Goal: Task Accomplishment & Management: Manage account settings

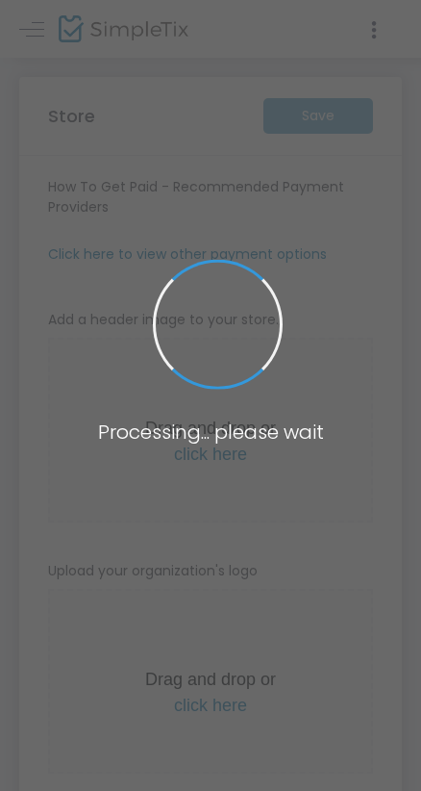
type input "[URL]"
radio input "true"
radio input "false"
radio input "true"
type input "FUSIONZ"
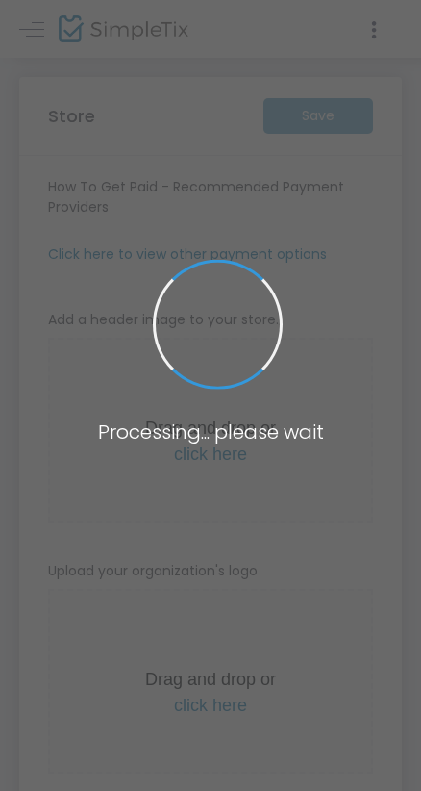
type input "9198066886"
type input "CAPITALCITYSHUFFLERS"
type input "(UTC-05:00) Eastern Time (US & Canada)"
type input "[URL]"
radio input "true"
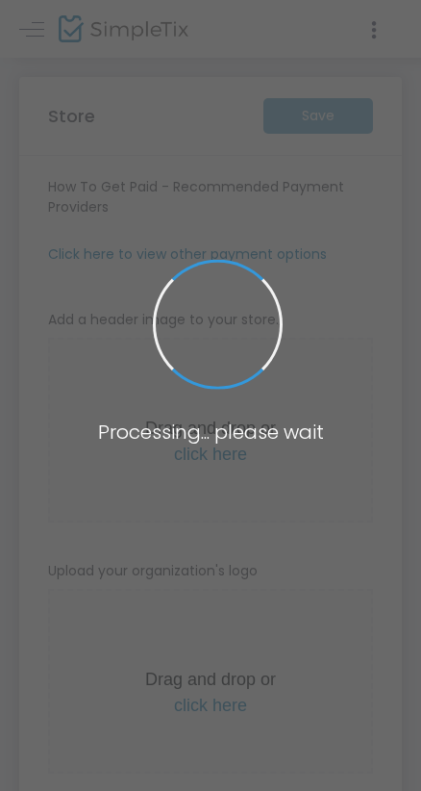
radio input "false"
radio input "true"
type input "FUSIONZ"
type input "9198066886"
type input "CAPITALCITYSHUFFLERS"
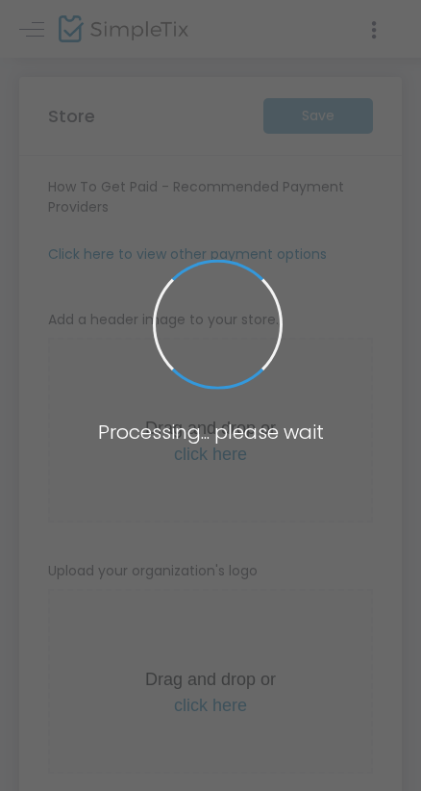
type input "(UTC-05:00) Eastern Time (US & Canada)"
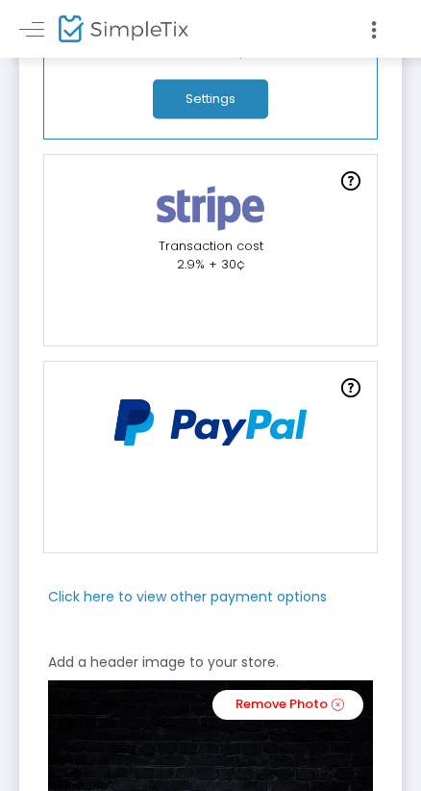
scroll to position [196, 0]
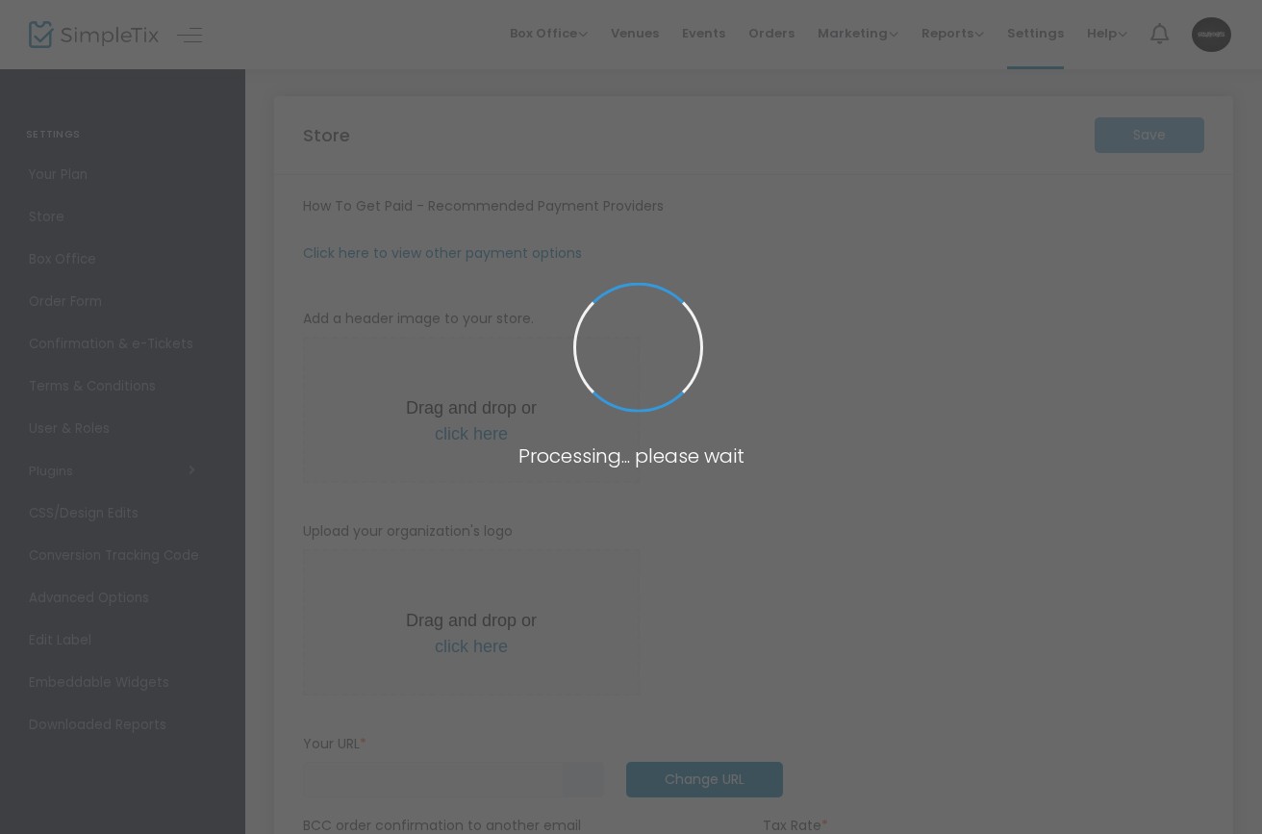
type input "https://Fusionzafterparties"
radio input "true"
radio input "false"
radio input "true"
type input "FUSIONZ"
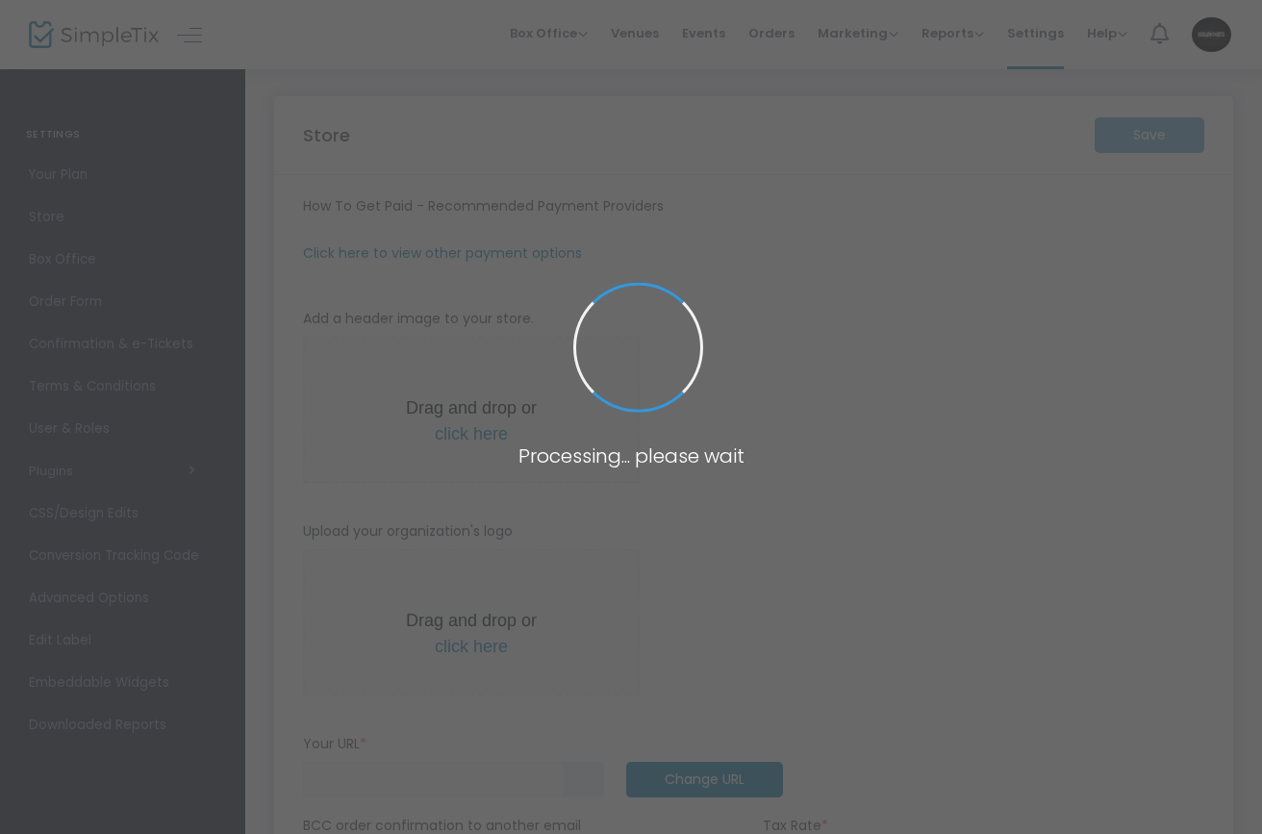
type input "9198066886"
type input "CAPITALCITYSHUFFLERS"
type input "(UTC-05:00) Eastern Time ([GEOGRAPHIC_DATA] & [GEOGRAPHIC_DATA])"
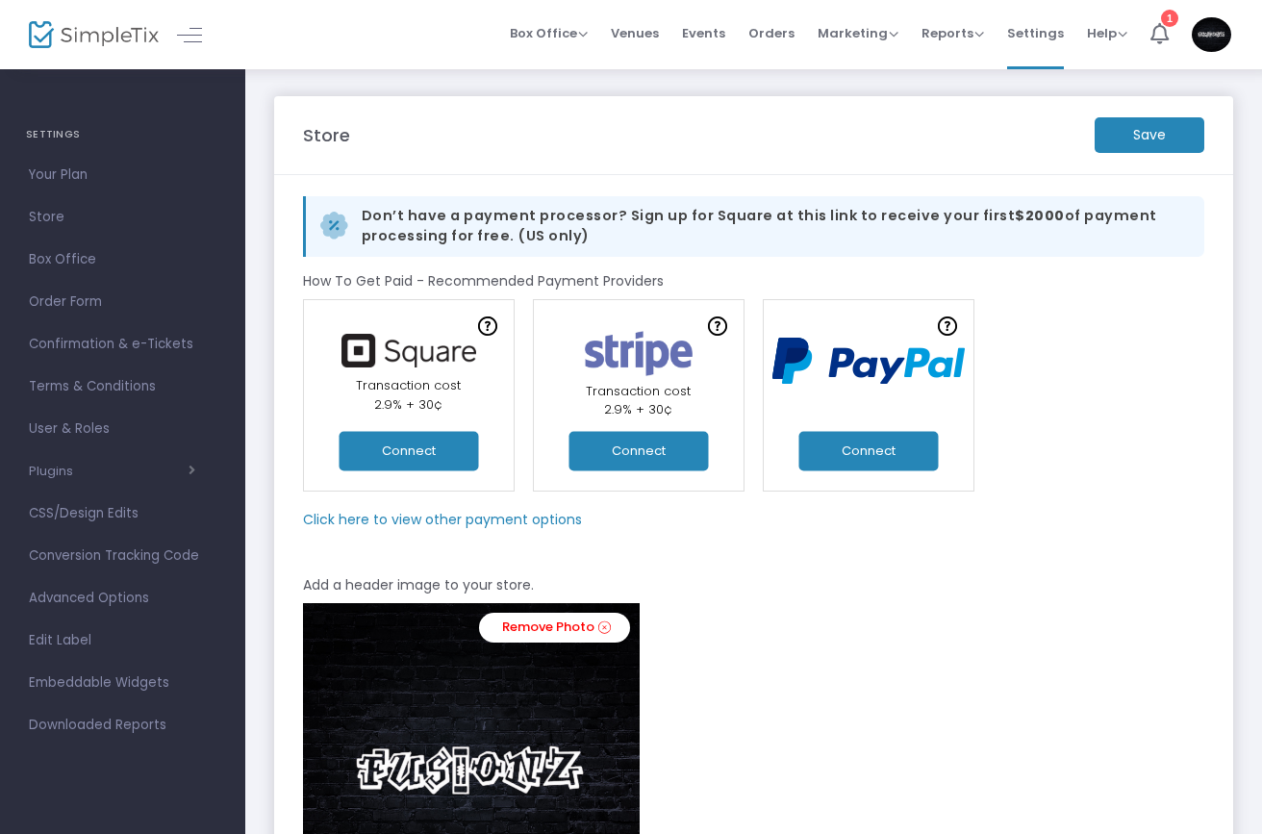
click at [855, 454] on button "Connect" at bounding box center [868, 450] width 139 height 39
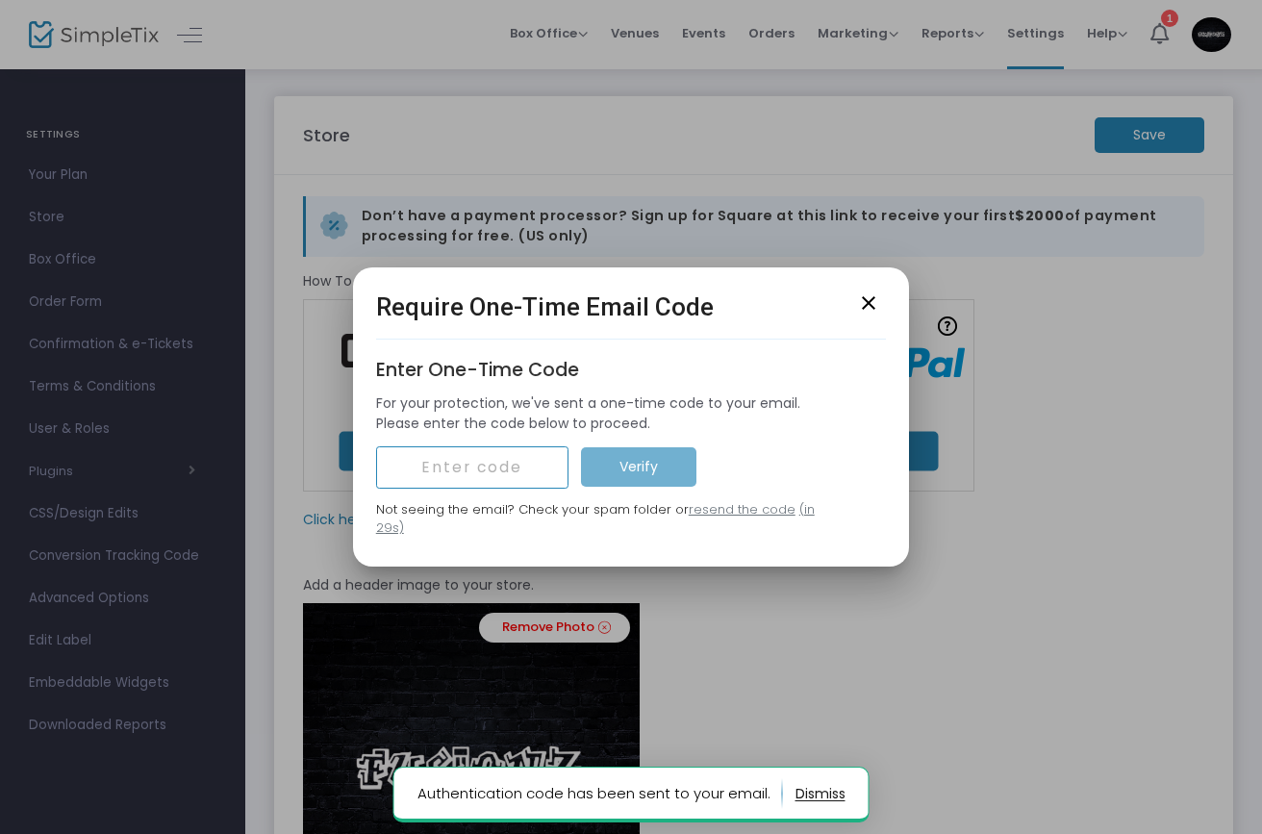
click at [487, 479] on input "text" at bounding box center [472, 467] width 192 height 42
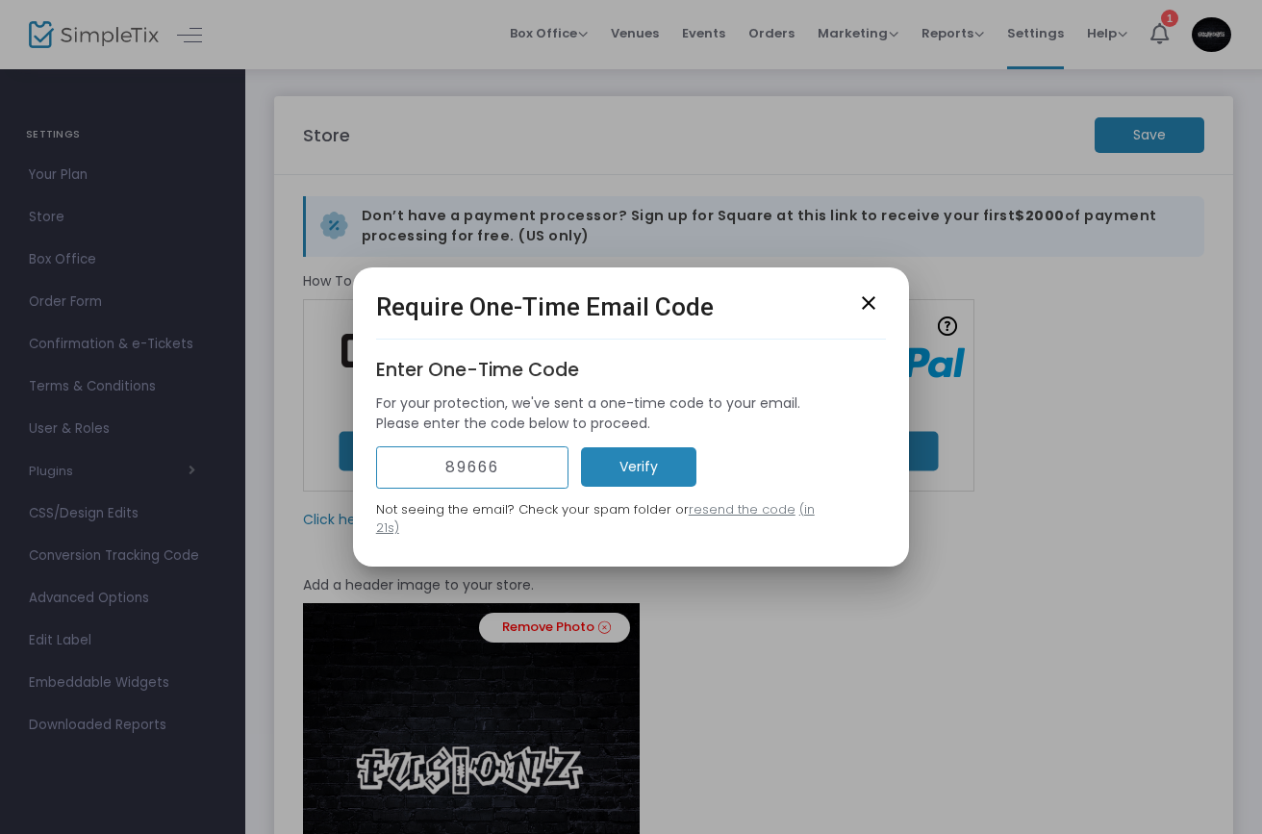
type input "89666"
click at [675, 507] on div "89666 Verify Not seeing the email? Check your spam folder or resend the code (i…" at bounding box center [608, 491] width 465 height 91
click at [672, 481] on m-button "Verify" at bounding box center [638, 466] width 115 height 39
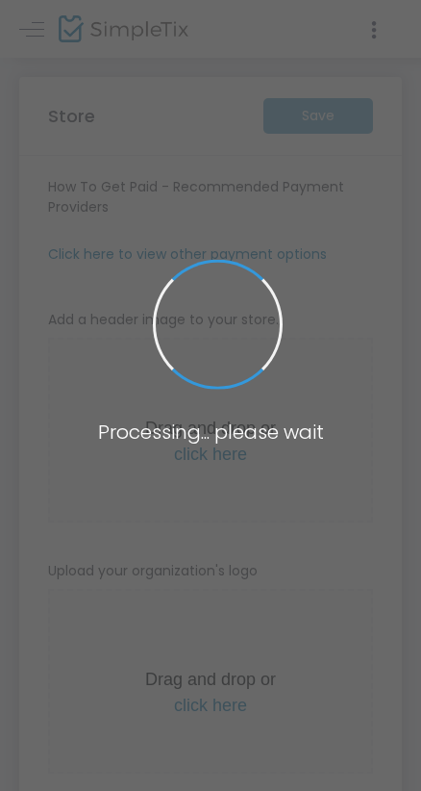
type input "[URL]"
radio input "true"
radio input "false"
radio input "true"
type input "FUSIONZ"
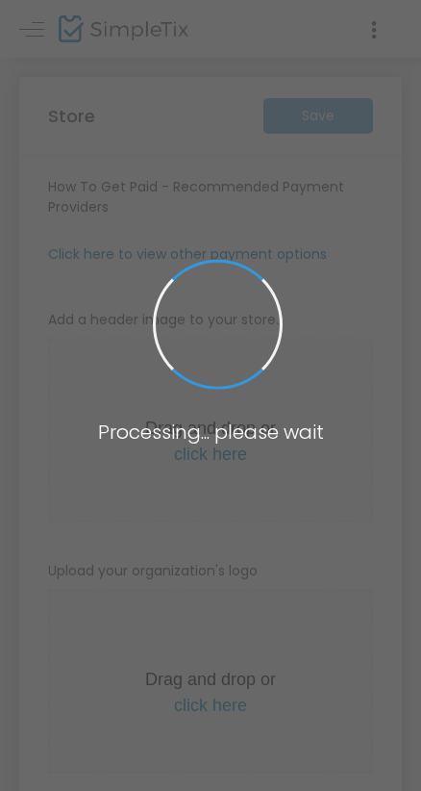
type input "9198066886"
type input "CAPITALCITYSHUFFLERS"
type input "(UTC-05:00) Eastern Time ([GEOGRAPHIC_DATA] & [GEOGRAPHIC_DATA])"
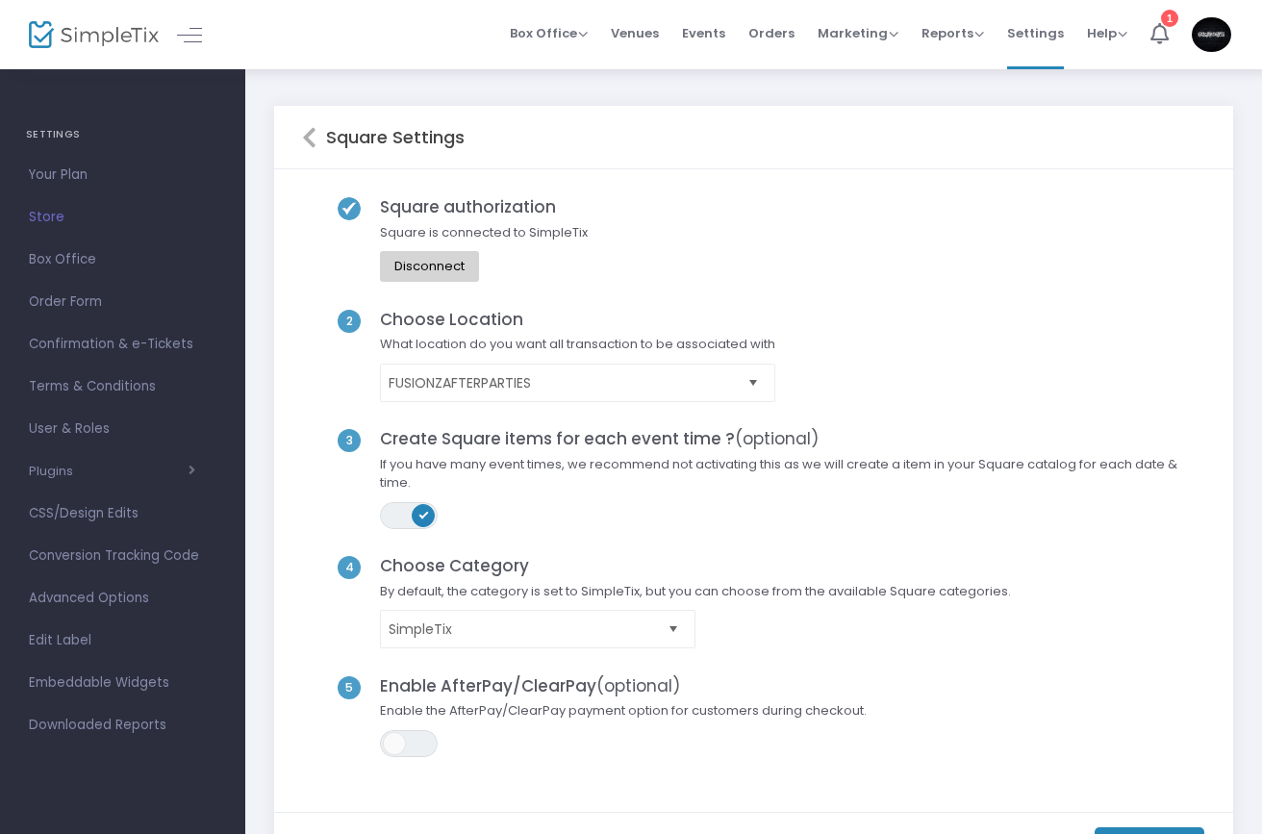
click at [300, 119] on div "Square Settings" at bounding box center [753, 137] width 959 height 63
click at [302, 130] on icon at bounding box center [309, 137] width 14 height 23
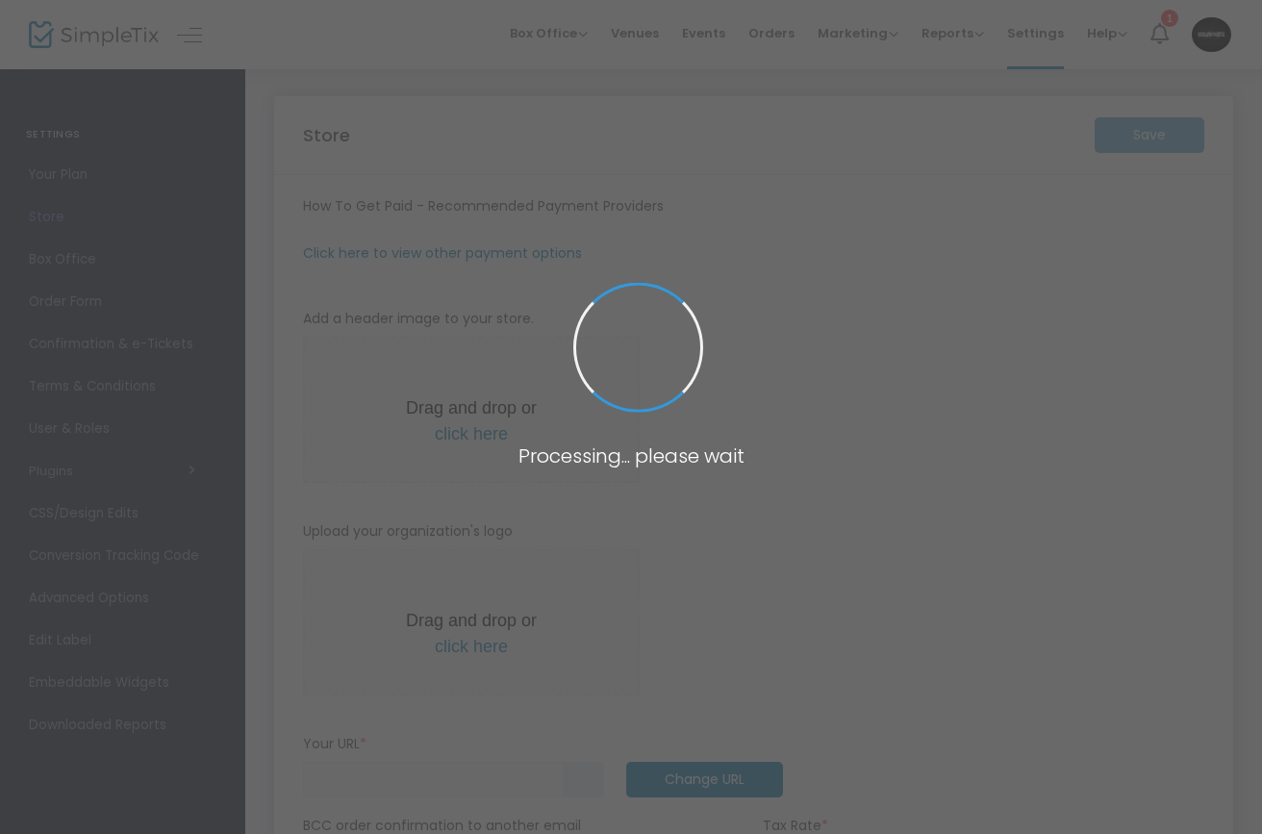
type input "[URL]"
radio input "true"
radio input "false"
radio input "true"
type input "FUSIONZ"
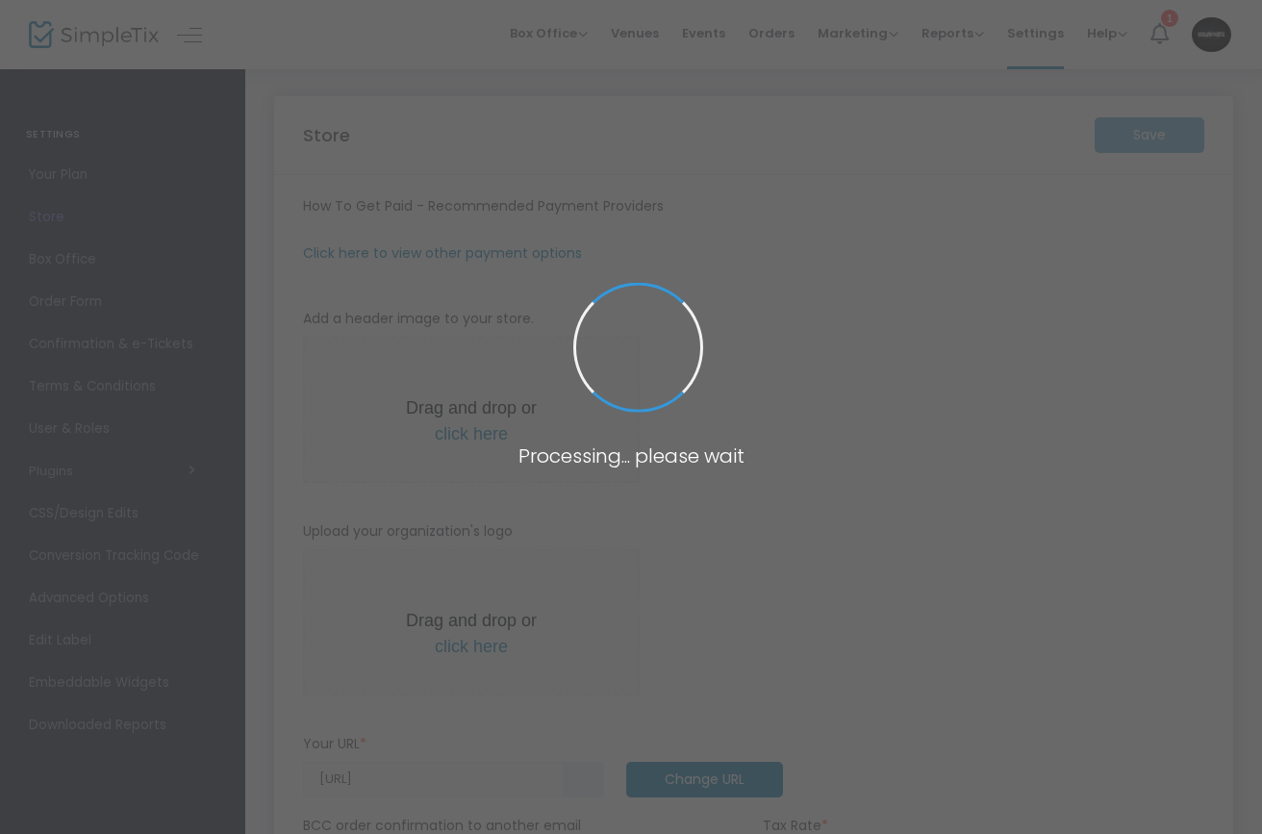
type input "9198066886"
type input "CAPITALCITYSHUFFLERS"
type input "(UTC-05:00) Eastern Time ([GEOGRAPHIC_DATA] & [GEOGRAPHIC_DATA])"
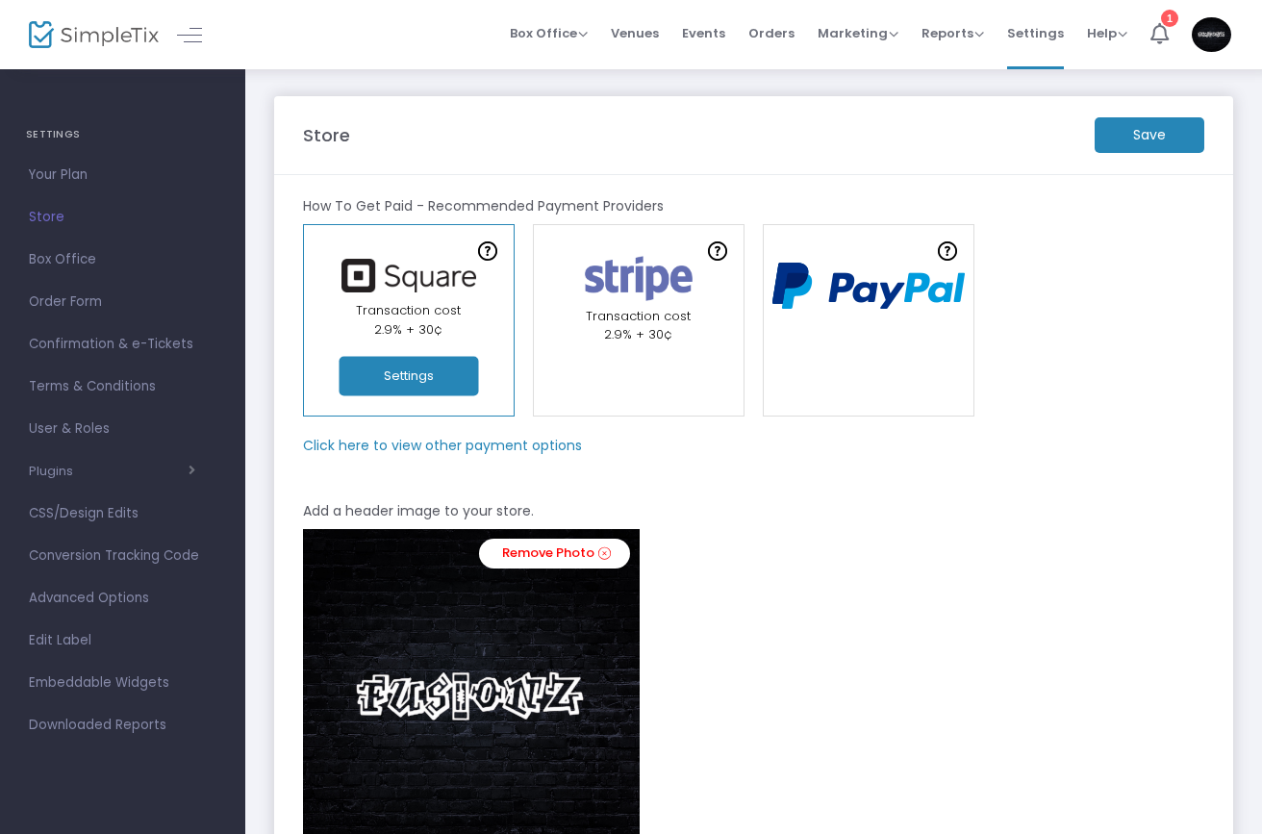
click at [49, 230] on link "Store" at bounding box center [122, 217] width 245 height 42
click at [63, 205] on span "Store" at bounding box center [123, 217] width 188 height 25
click at [55, 215] on span "Store" at bounding box center [123, 217] width 188 height 25
click at [708, 38] on span "Events" at bounding box center [703, 33] width 43 height 49
